Goal: Understand process/instructions: Learn about a topic

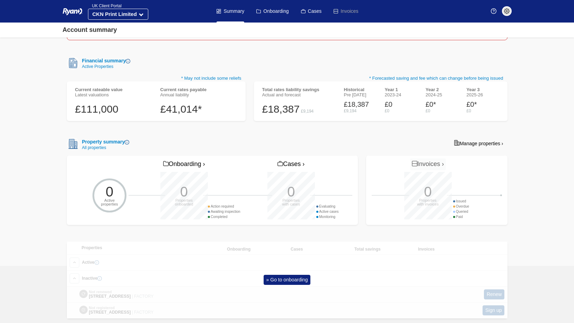
scroll to position [112, 0]
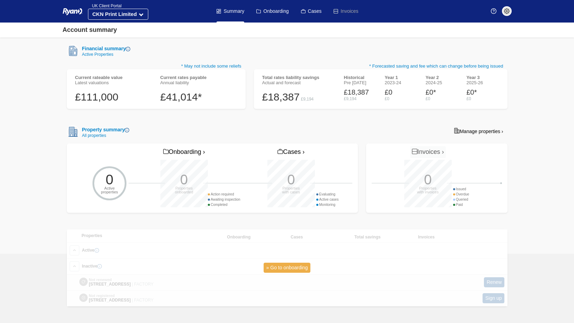
click at [287, 266] on link "» Go to onboarding" at bounding box center [287, 268] width 47 height 10
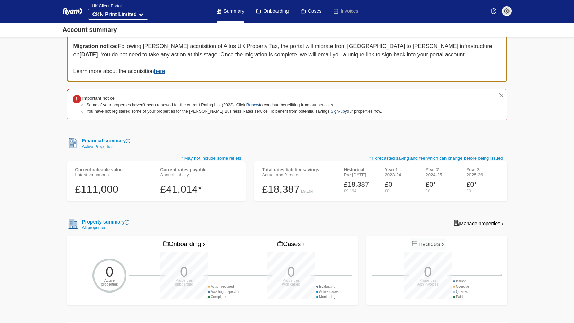
scroll to position [8, 0]
